Goal: Task Accomplishment & Management: Complete application form

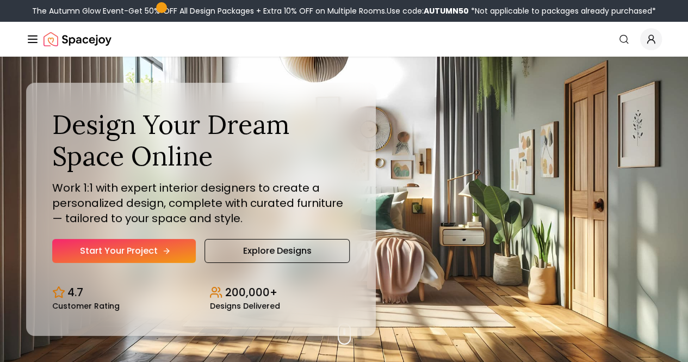
click at [148, 263] on link "Start Your Project" at bounding box center [124, 251] width 144 height 24
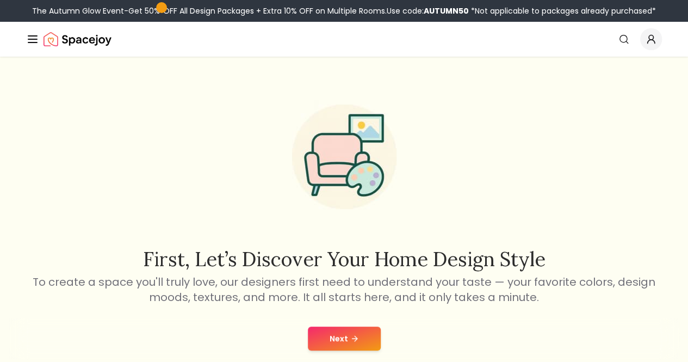
click at [184, 138] on div "First, let’s discover your home design style To create a space you'll truly lov…" at bounding box center [344, 197] width 627 height 213
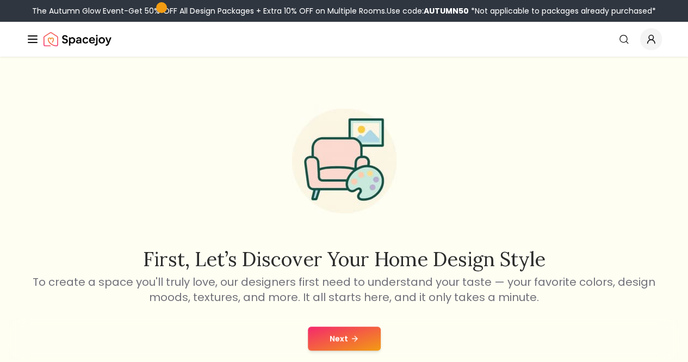
click at [333, 350] on button "Next" at bounding box center [344, 338] width 73 height 24
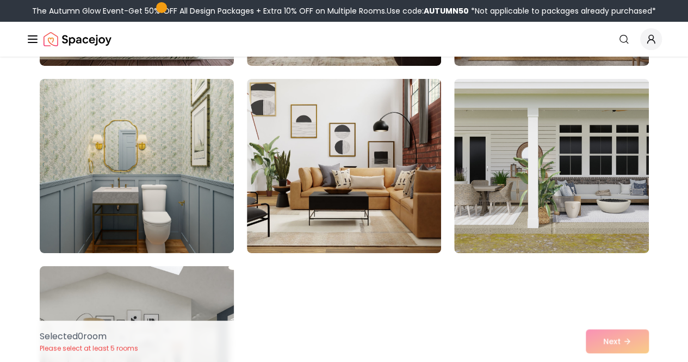
scroll to position [6168, 0]
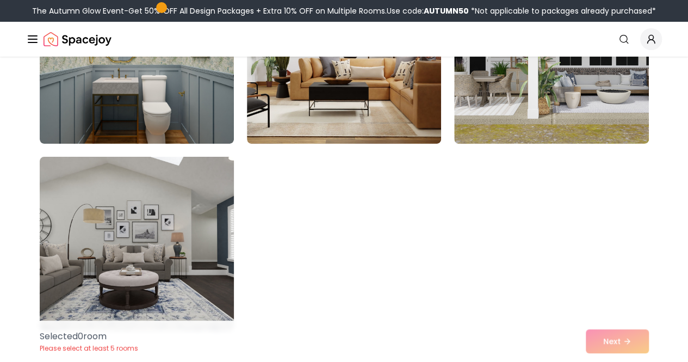
click at [184, 238] on img at bounding box center [137, 243] width 204 height 183
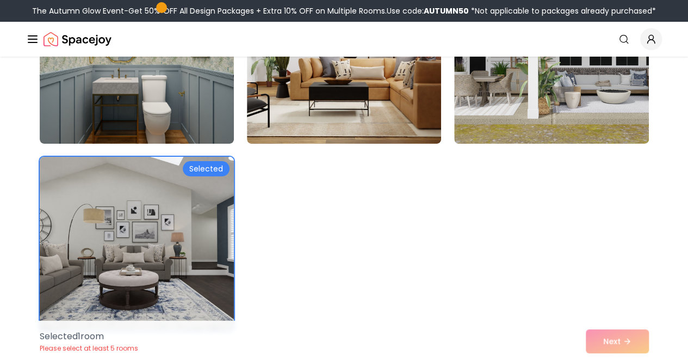
click at [196, 223] on img at bounding box center [137, 243] width 204 height 183
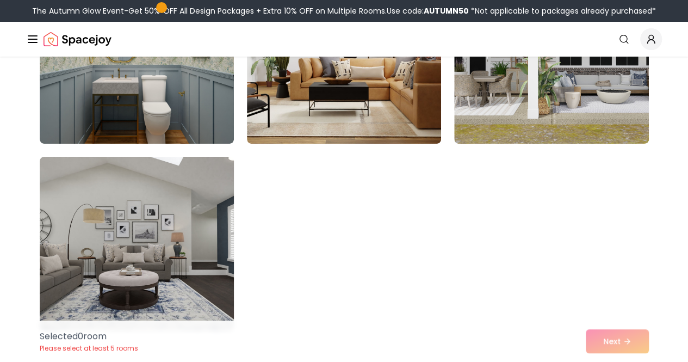
click at [196, 223] on img at bounding box center [137, 243] width 204 height 183
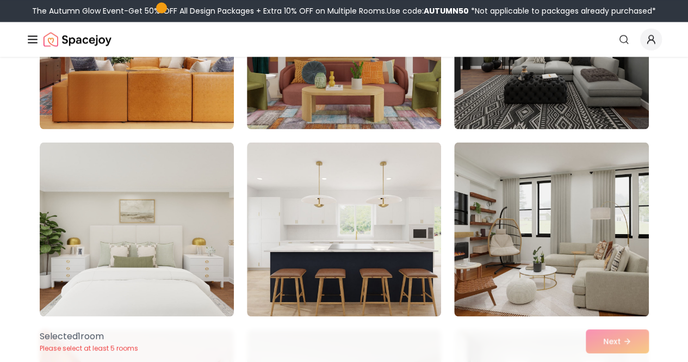
scroll to position [3001, 0]
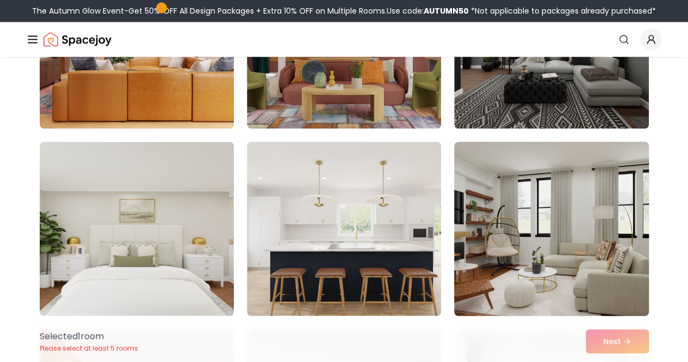
click at [501, 230] on img at bounding box center [551, 228] width 204 height 183
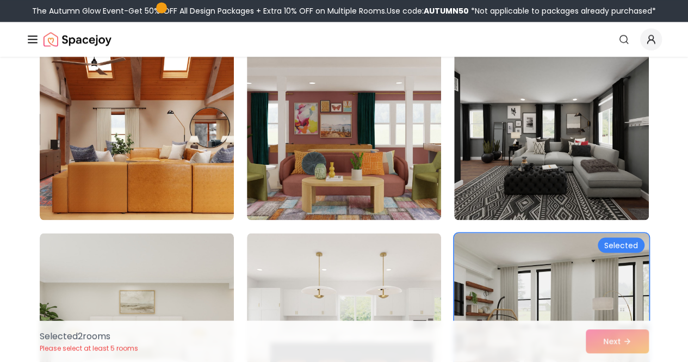
scroll to position [2911, 0]
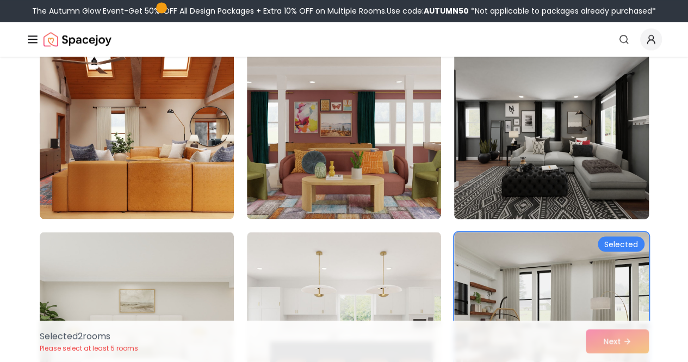
click at [495, 189] on img at bounding box center [551, 131] width 204 height 183
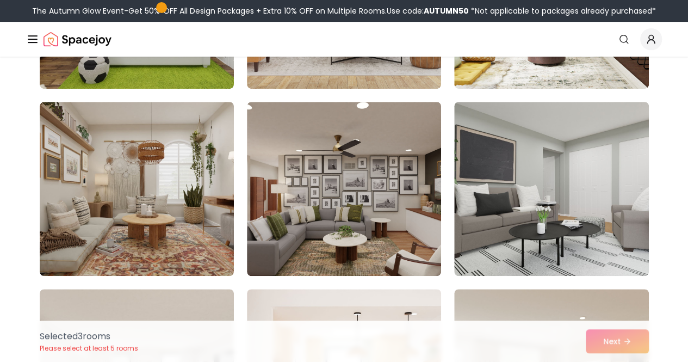
scroll to position [2288, 0]
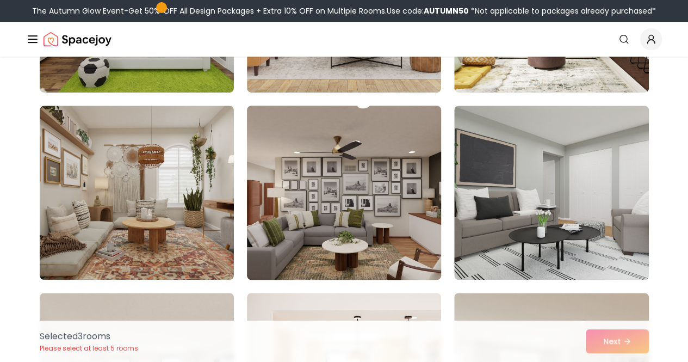
click at [367, 230] on img at bounding box center [344, 192] width 204 height 183
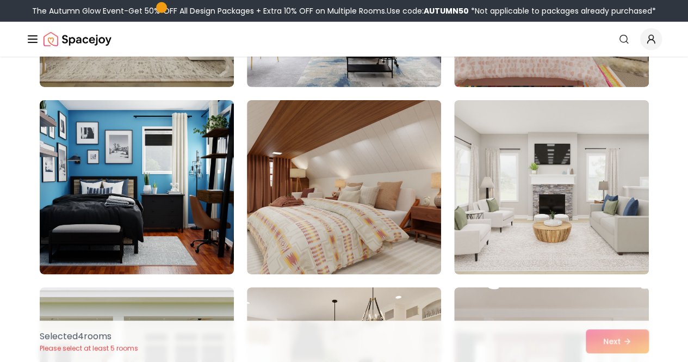
scroll to position [1706, 0]
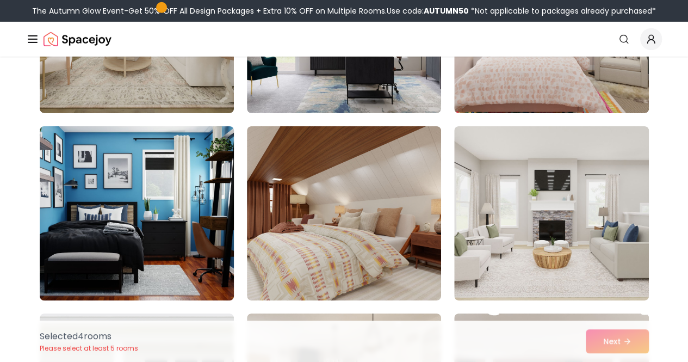
click at [209, 206] on img at bounding box center [137, 213] width 204 height 183
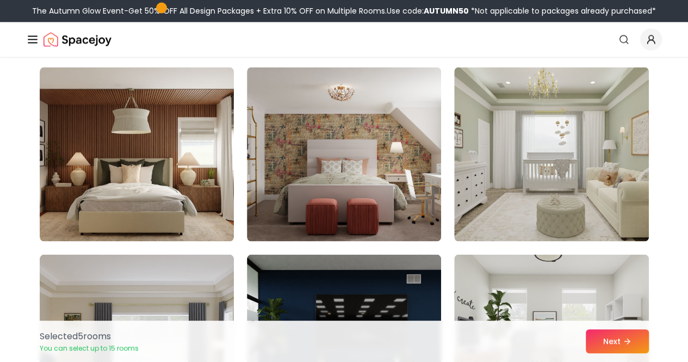
scroll to position [1018, 0]
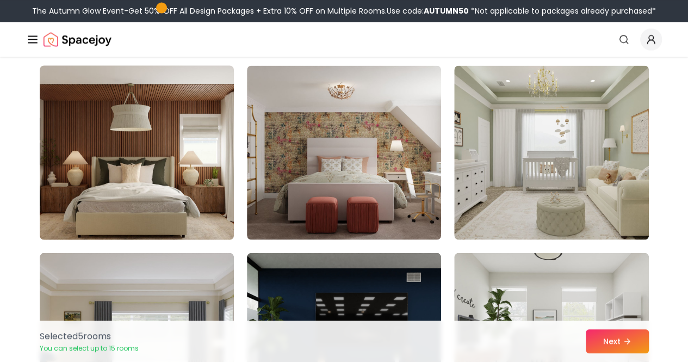
click at [162, 158] on img at bounding box center [137, 152] width 204 height 183
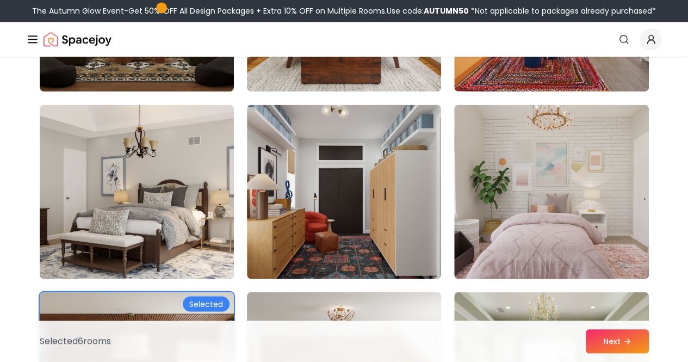
scroll to position [792, 0]
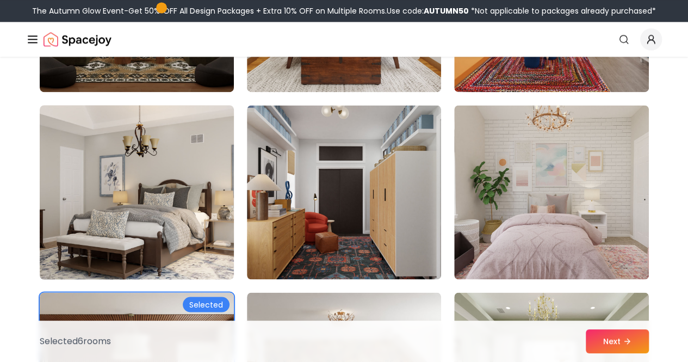
click at [172, 162] on img at bounding box center [137, 192] width 204 height 183
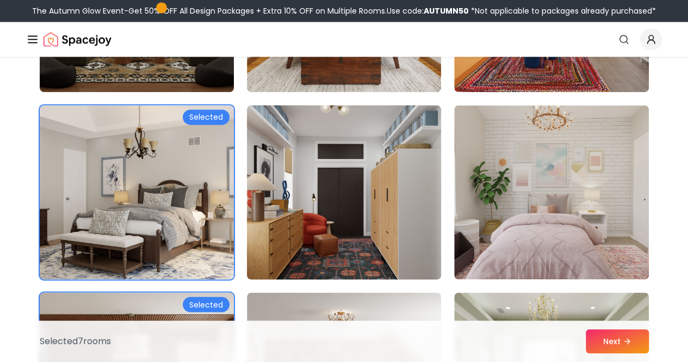
scroll to position [610, 0]
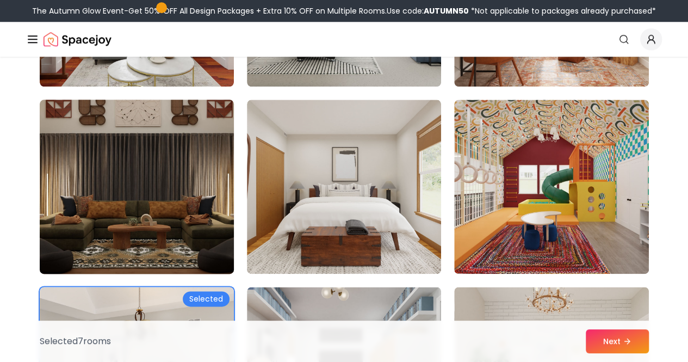
click at [200, 139] on img at bounding box center [137, 186] width 204 height 183
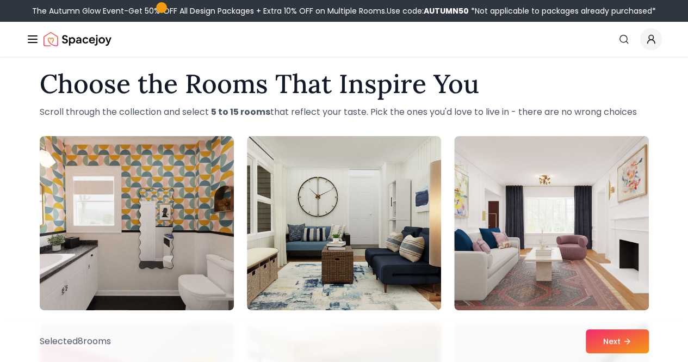
scroll to position [13, 0]
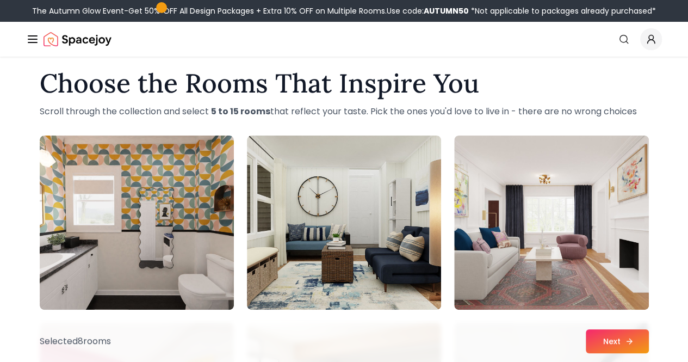
click at [611, 335] on button "Next" at bounding box center [617, 341] width 63 height 24
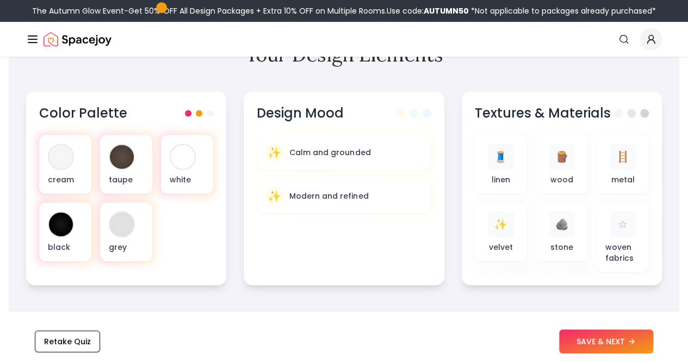
scroll to position [359, 0]
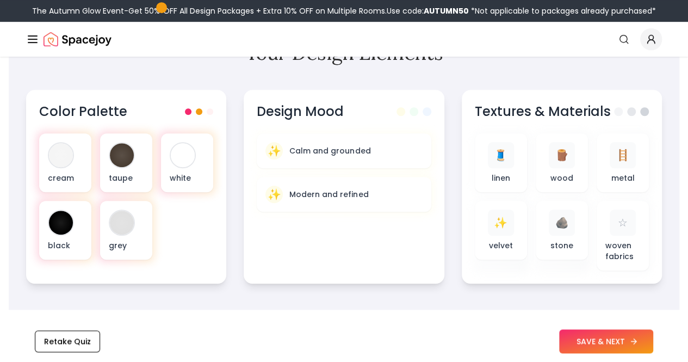
click at [577, 340] on button "SAVE & NEXT" at bounding box center [606, 341] width 94 height 24
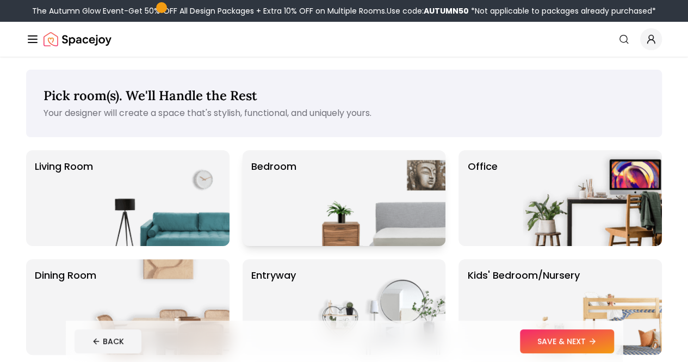
click at [360, 206] on img at bounding box center [375, 198] width 139 height 96
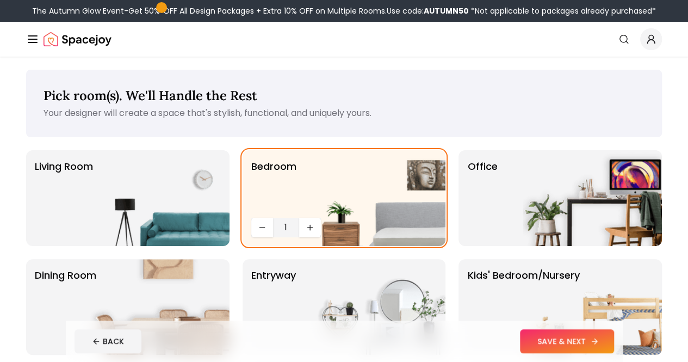
click at [607, 345] on button "SAVE & NEXT" at bounding box center [567, 341] width 94 height 24
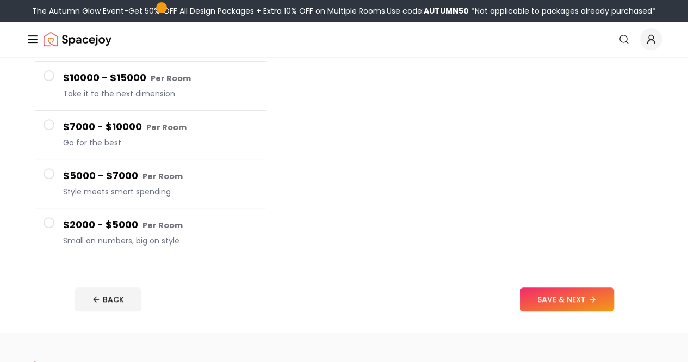
scroll to position [194, 0]
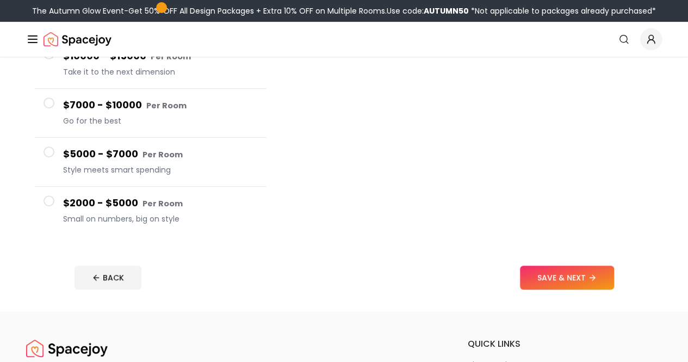
click at [286, 197] on div at bounding box center [473, 100] width 378 height 288
click at [58, 188] on button "$2000 - $5000 Per Room Small on numbers, big on style" at bounding box center [151, 211] width 232 height 48
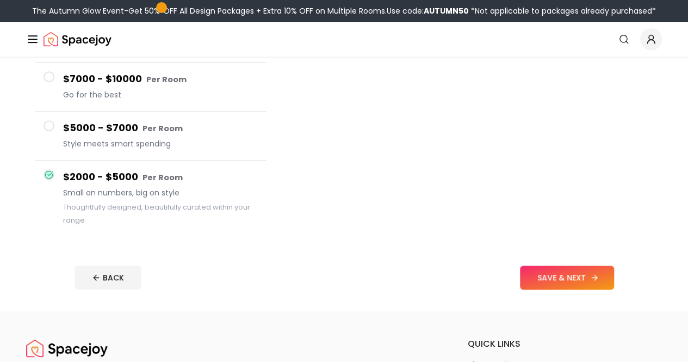
click at [614, 270] on button "SAVE & NEXT" at bounding box center [567, 278] width 94 height 24
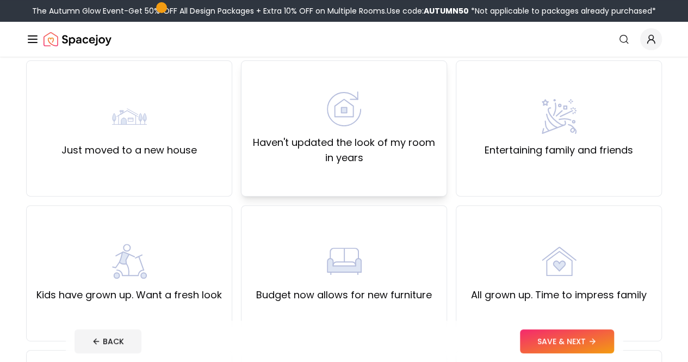
scroll to position [90, 0]
click at [390, 153] on label "Haven't updated the look of my room in years" at bounding box center [344, 149] width 188 height 30
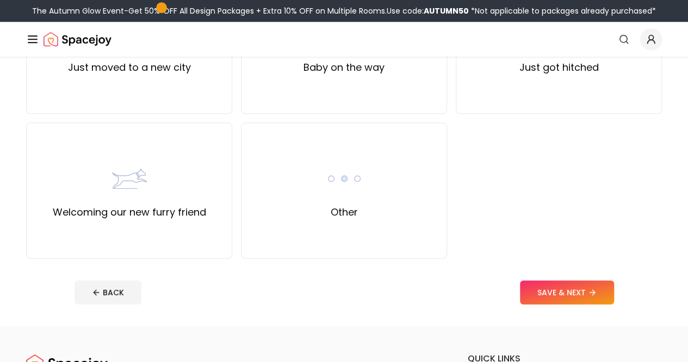
scroll to position [472, 0]
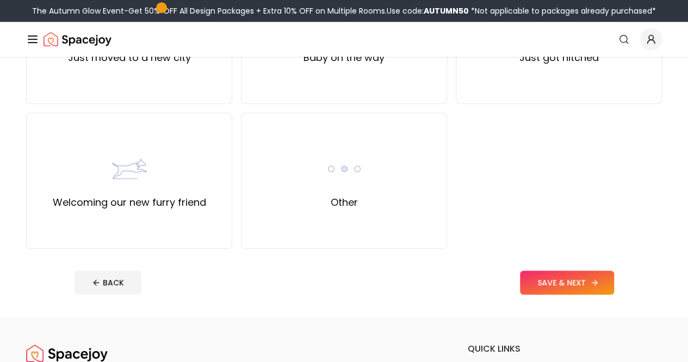
click at [594, 275] on button "SAVE & NEXT" at bounding box center [567, 282] width 94 height 24
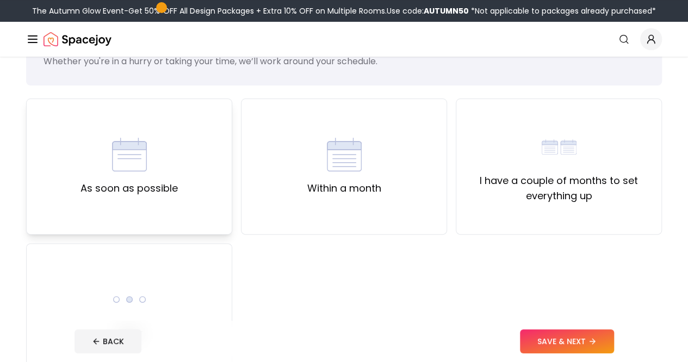
scroll to position [52, 0]
click at [295, 140] on div "Within a month" at bounding box center [344, 166] width 206 height 136
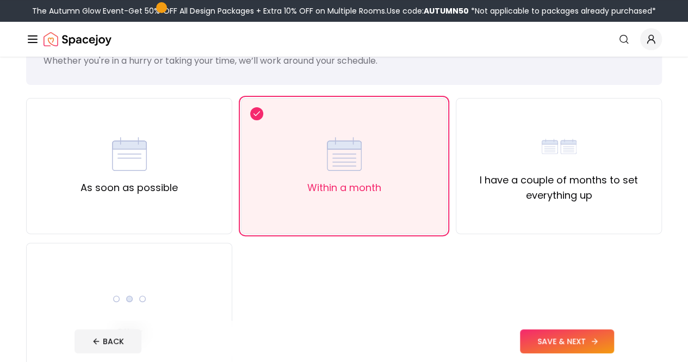
click at [595, 332] on button "SAVE & NEXT" at bounding box center [567, 341] width 94 height 24
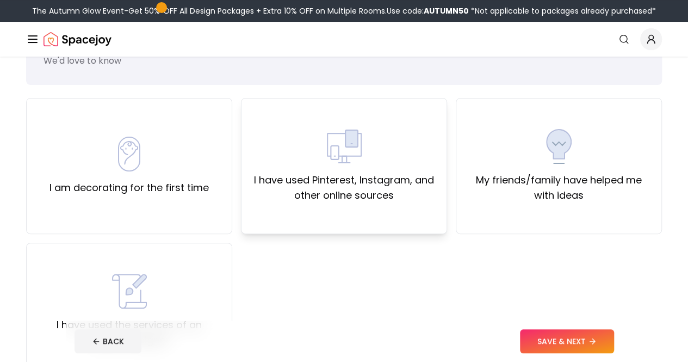
click at [429, 215] on div "I have used Pinterest, Instagram, and other online sources" at bounding box center [344, 166] width 206 height 136
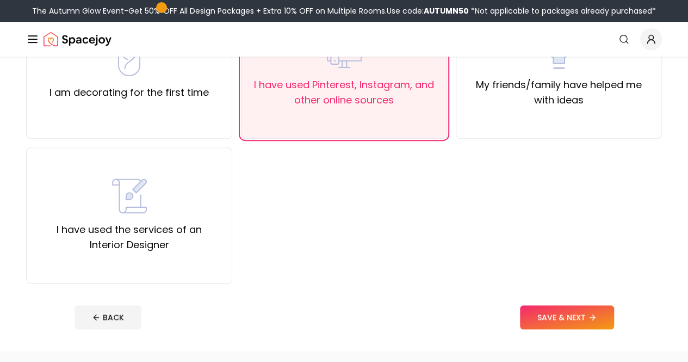
scroll to position [148, 0]
click at [607, 320] on button "SAVE & NEXT" at bounding box center [567, 317] width 94 height 24
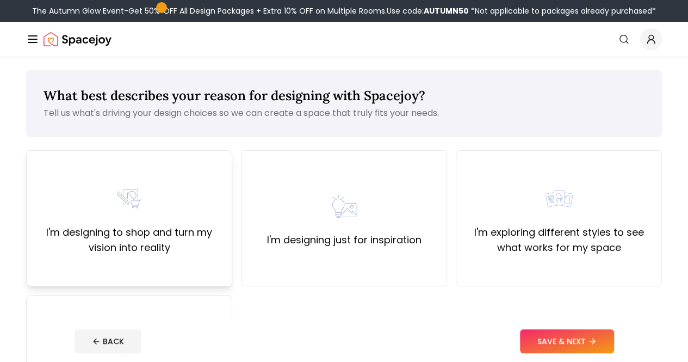
click at [177, 206] on div "I'm designing to shop and turn my vision into reality" at bounding box center [129, 218] width 188 height 74
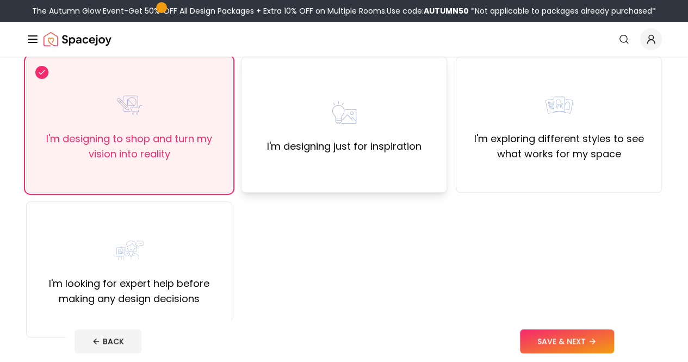
scroll to position [96, 0]
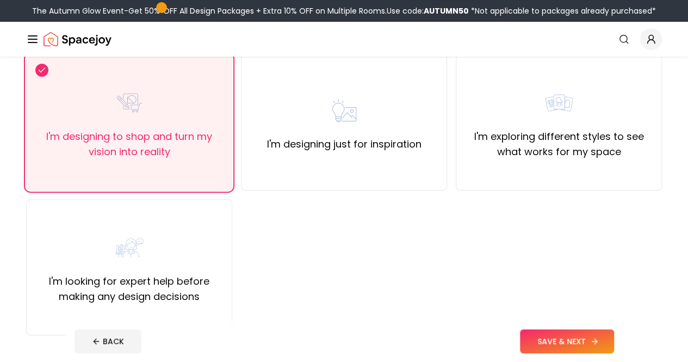
click at [590, 344] on button "SAVE & NEXT" at bounding box center [567, 341] width 94 height 24
